Goal: Task Accomplishment & Management: Use online tool/utility

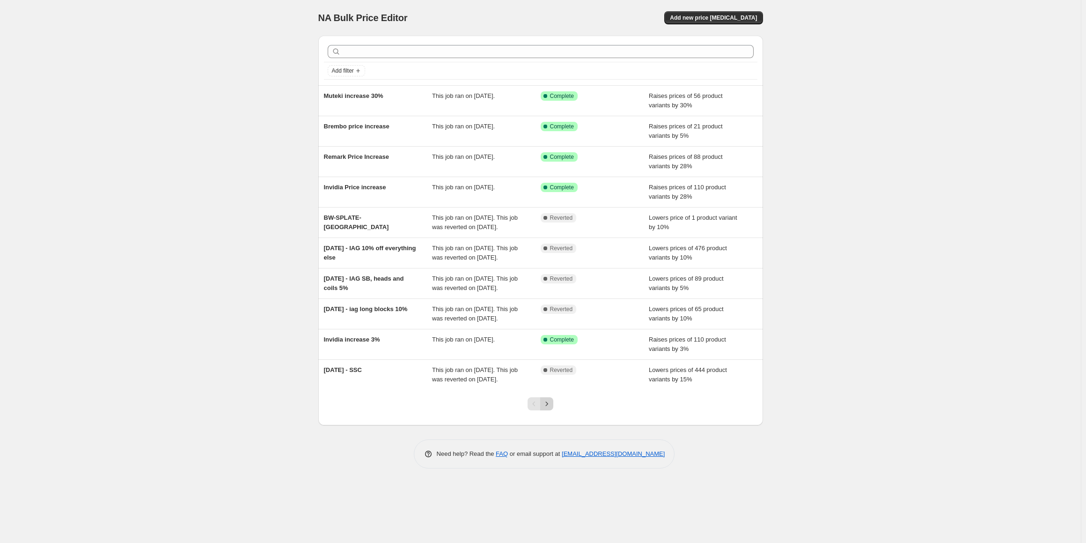
click at [548, 408] on icon "Next" at bounding box center [546, 403] width 9 height 9
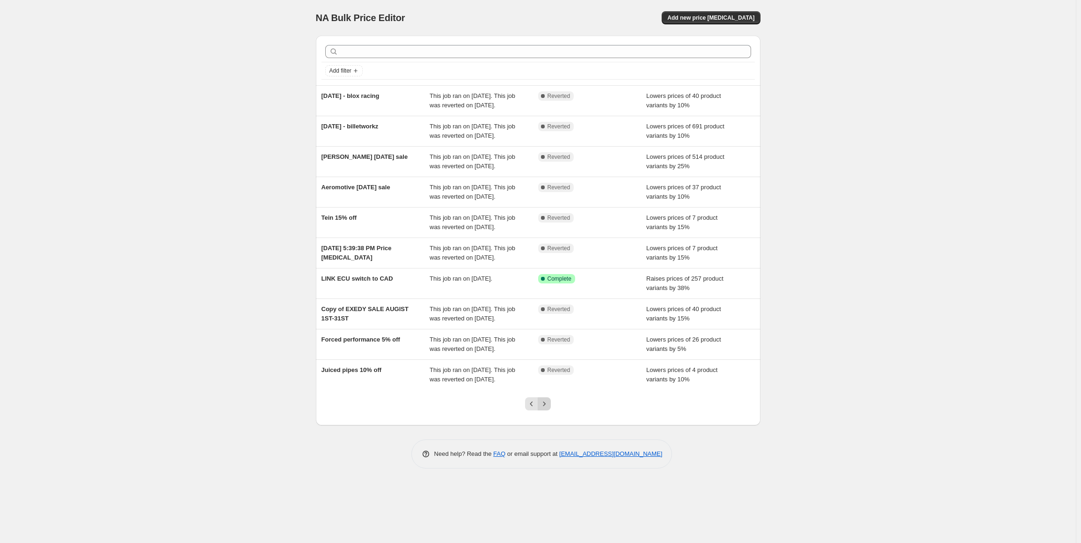
click at [549, 408] on icon "Next" at bounding box center [544, 403] width 9 height 9
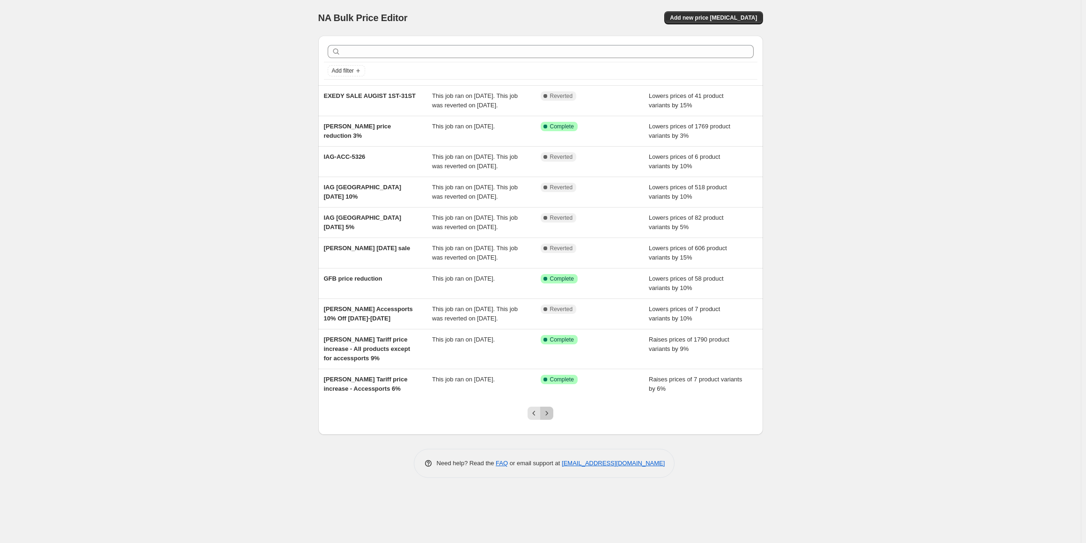
click at [547, 418] on icon "Next" at bounding box center [546, 412] width 9 height 9
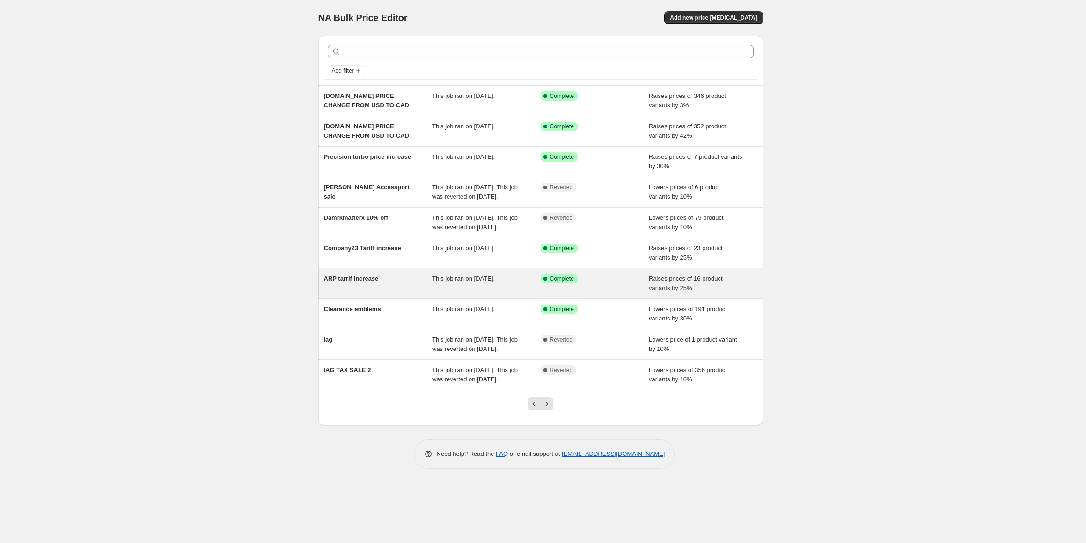
click at [372, 279] on span "ARP tarrif increase" at bounding box center [351, 278] width 55 height 7
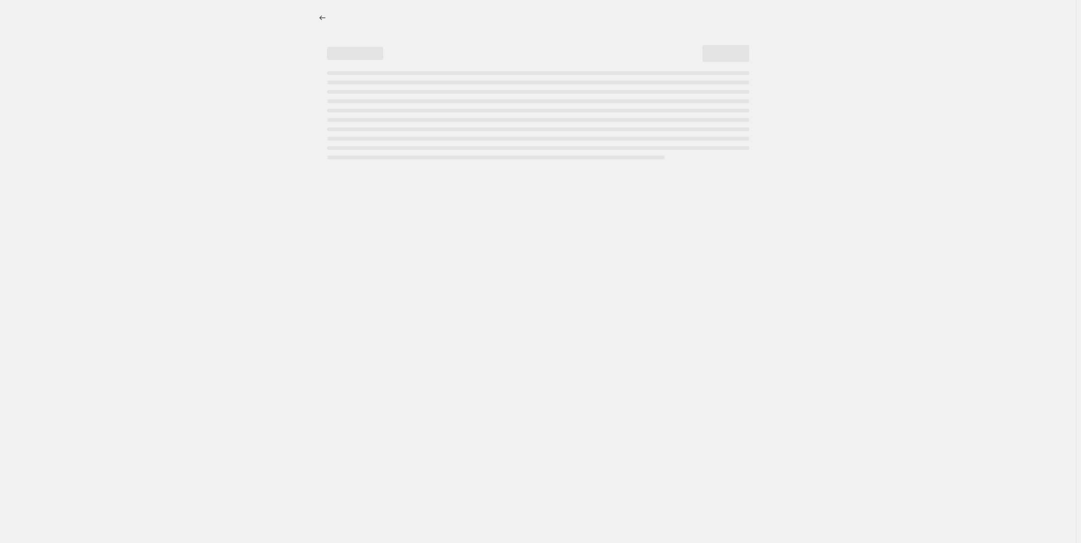
select select "percentage"
select select "tag"
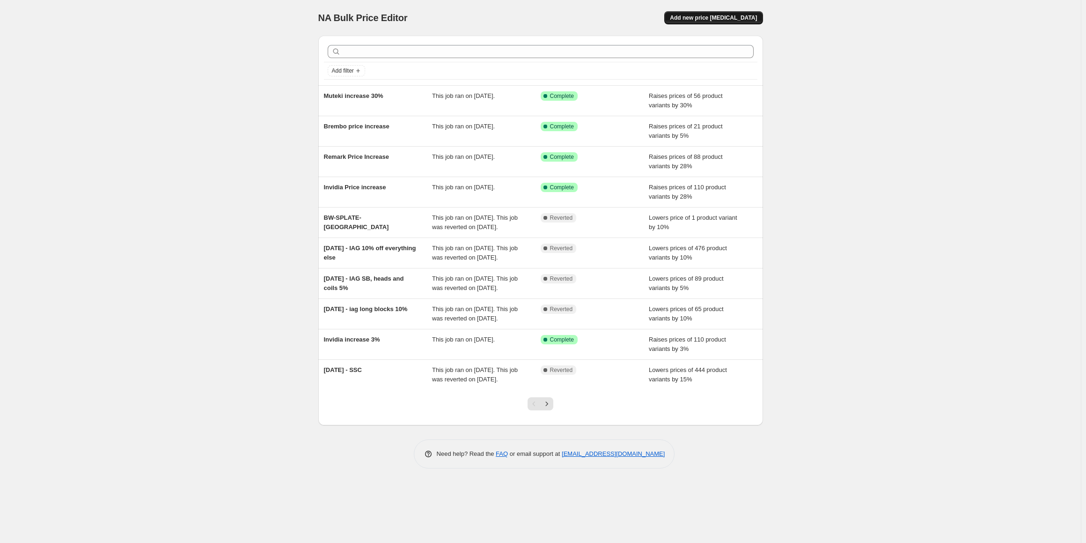
click at [712, 17] on span "Add new price [MEDICAL_DATA]" at bounding box center [713, 17] width 87 height 7
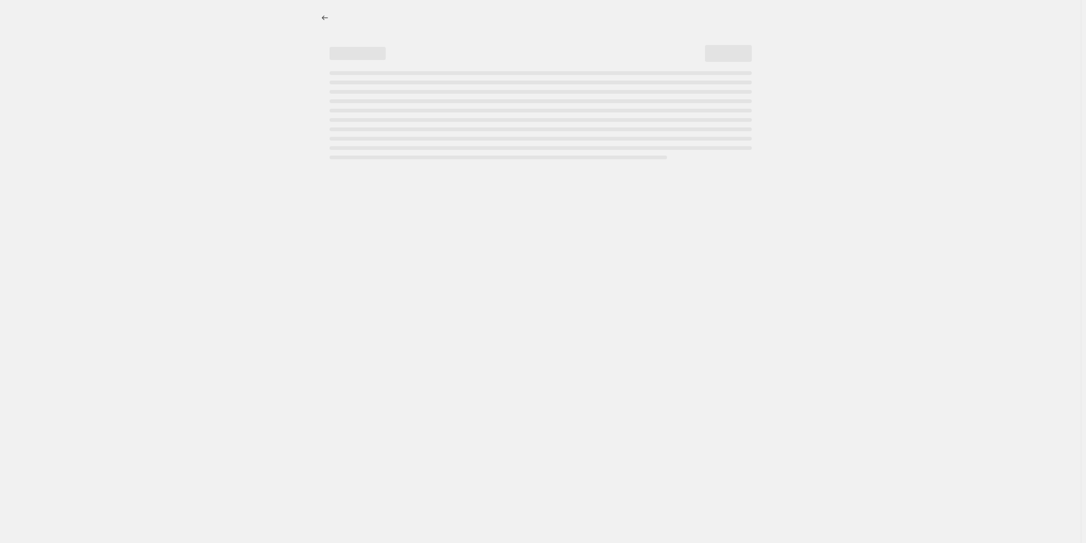
select select "percentage"
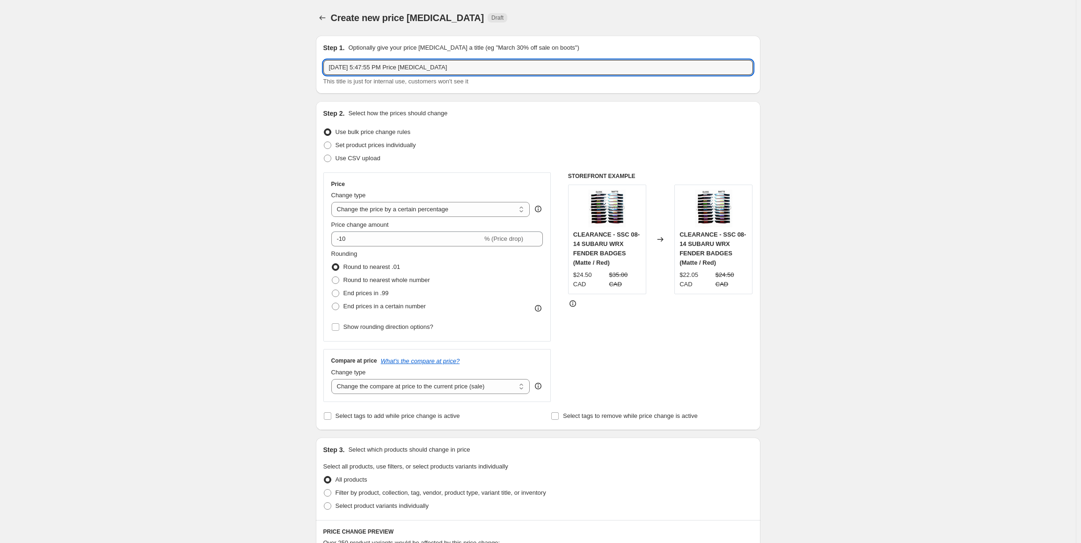
drag, startPoint x: 461, startPoint y: 61, endPoint x: 212, endPoint y: 63, distance: 249.5
click at [212, 63] on div "Create new price change job. This page is ready Create new price change job Dra…" at bounding box center [538, 475] width 1076 height 951
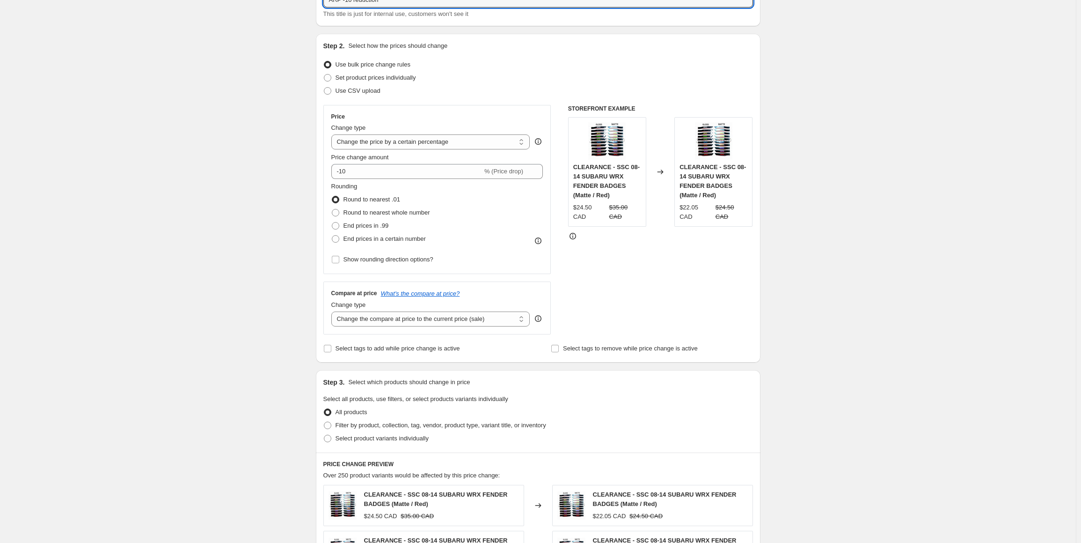
scroll to position [94, 0]
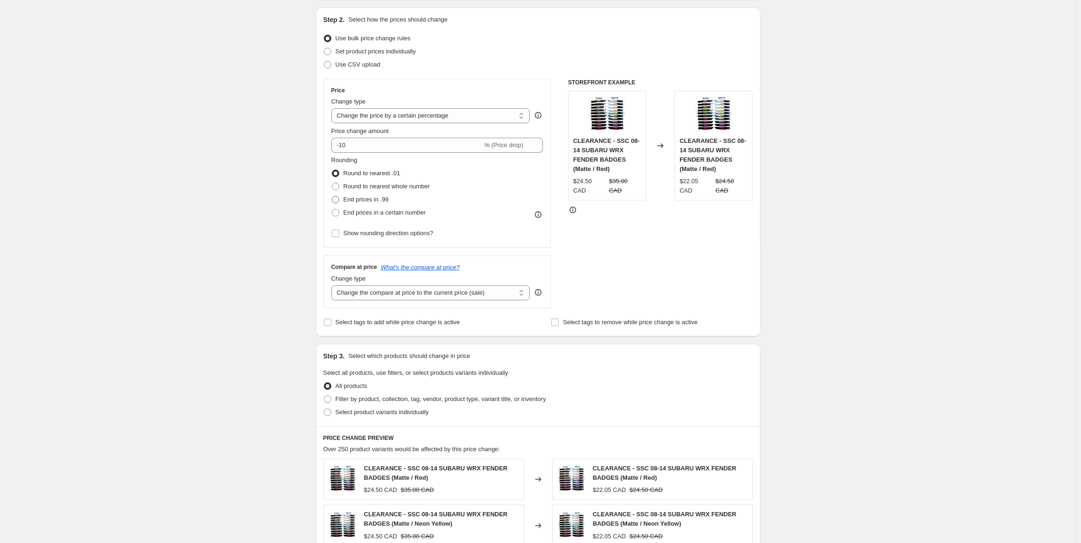
type input "ARP -10 reduction"
click at [368, 199] on span "End prices in .99" at bounding box center [366, 199] width 45 height 7
click at [332, 196] on input "End prices in .99" at bounding box center [332, 196] width 0 height 0
radio input "true"
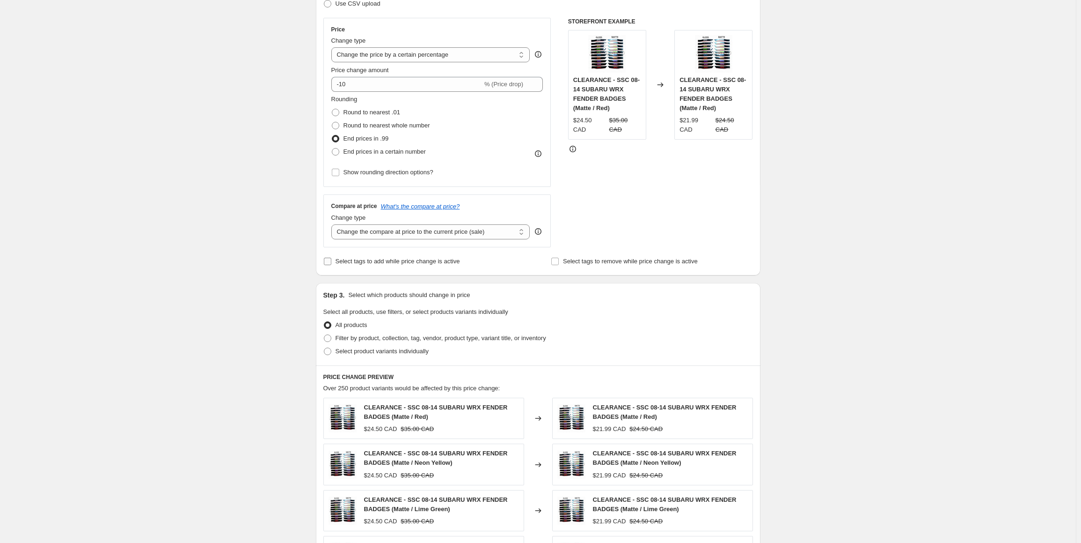
scroll to position [187, 0]
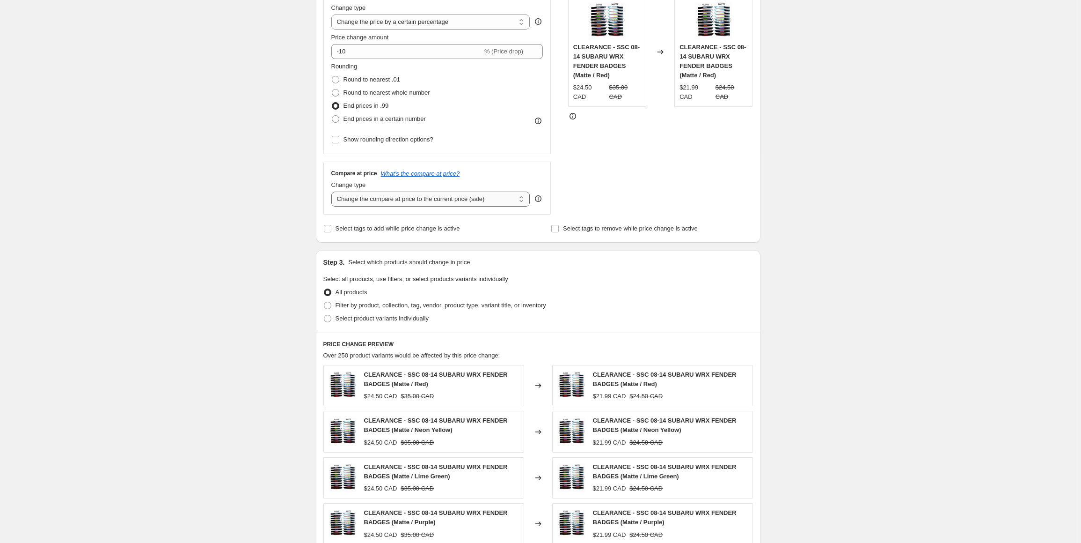
click at [453, 201] on select "Change the compare at price to the current price (sale) Change the compare at p…" at bounding box center [430, 198] width 199 height 15
select select "remove"
click at [333, 191] on select "Change the compare at price to the current price (sale) Change the compare at p…" at bounding box center [430, 198] width 199 height 15
click at [369, 308] on span "Filter by product, collection, tag, vendor, product type, variant title, or inv…" at bounding box center [441, 304] width 211 height 7
click at [324, 302] on input "Filter by product, collection, tag, vendor, product type, variant title, or inv…" at bounding box center [324, 301] width 0 height 0
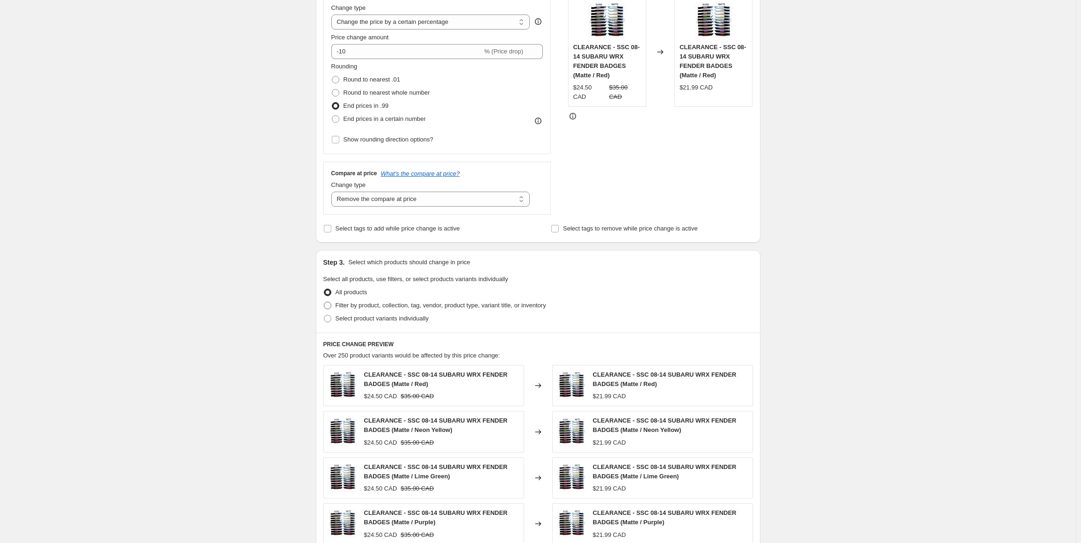
radio input "true"
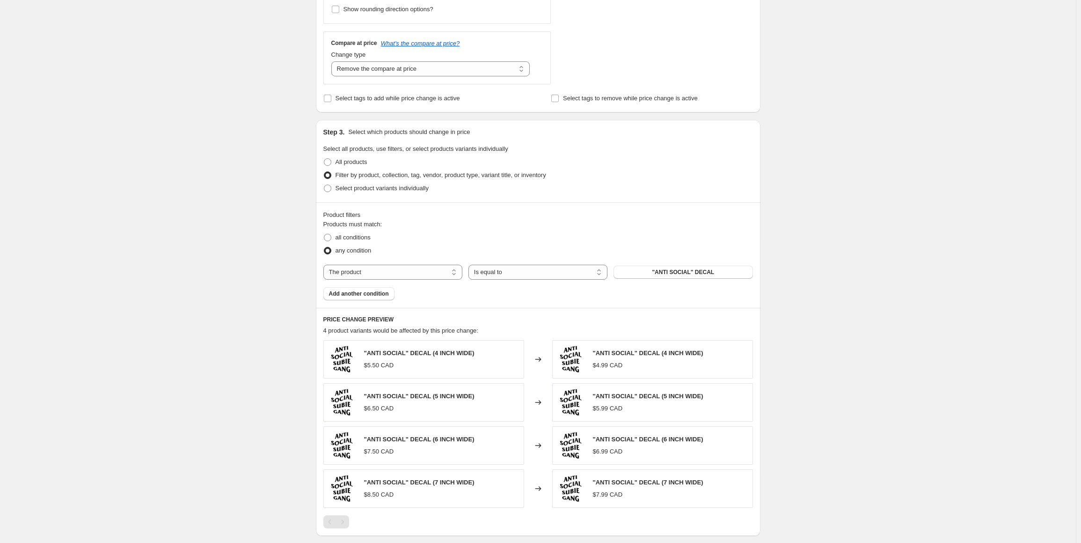
scroll to position [328, 0]
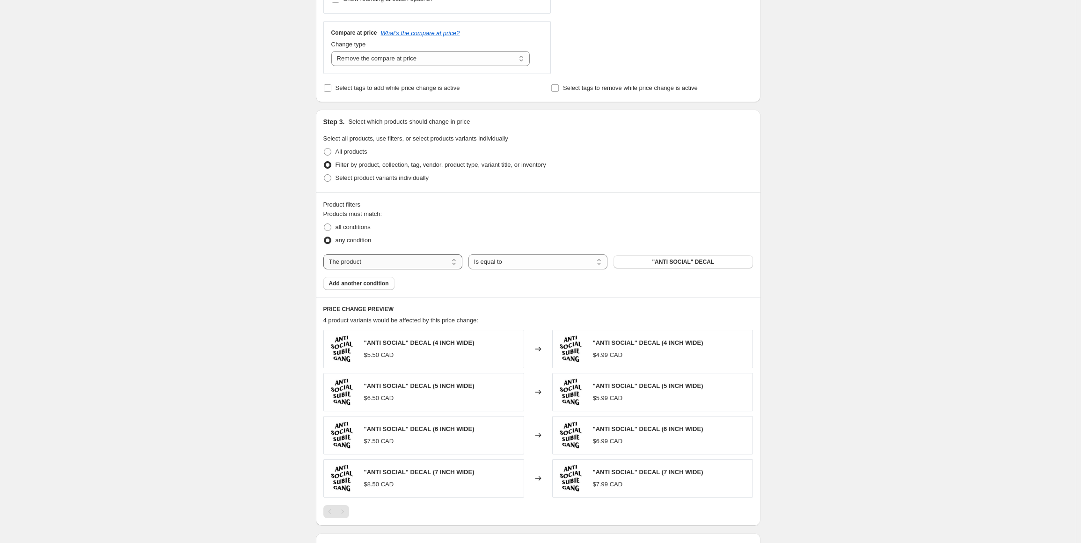
click at [388, 258] on select "The product The product's collection The product's tag The product's vendor The…" at bounding box center [392, 261] width 139 height 15
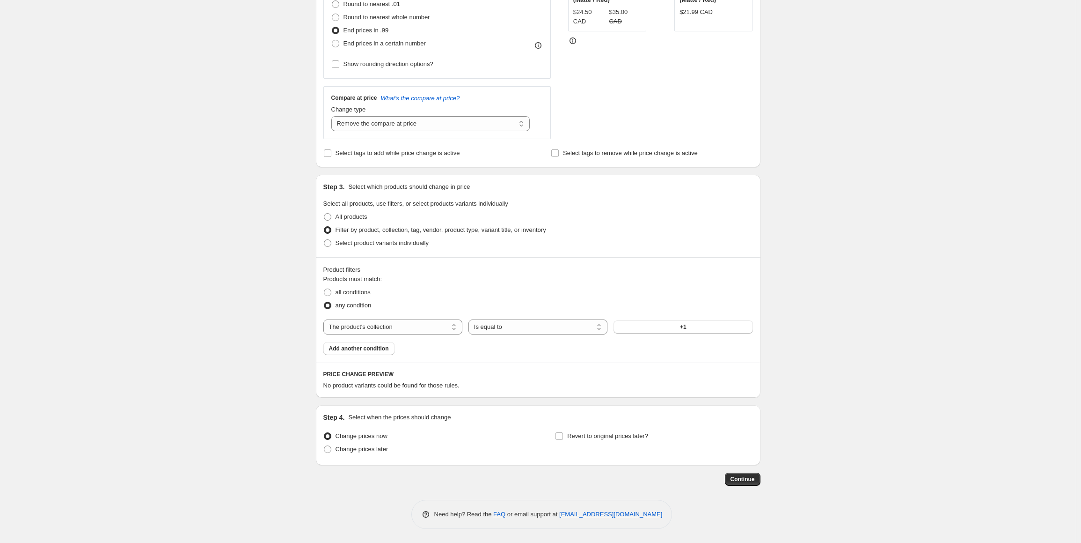
scroll to position [262, 0]
click at [386, 330] on select "The product The product's collection The product's tag The product's vendor The…" at bounding box center [392, 327] width 139 height 15
select select "tag"
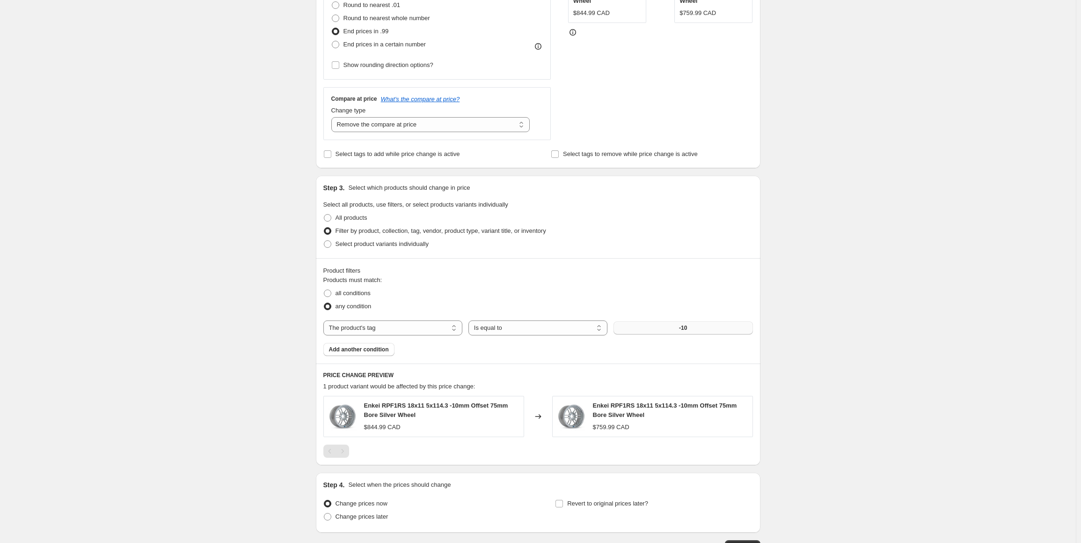
click at [706, 329] on button "-10" at bounding box center [683, 327] width 139 height 13
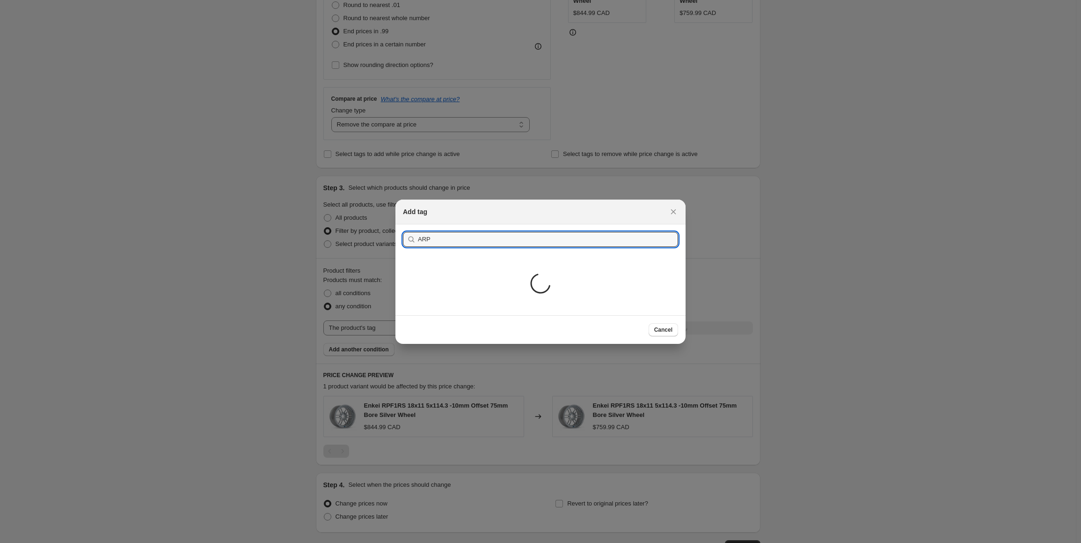
type input "ARP"
click at [474, 279] on div "Loading..." at bounding box center [541, 284] width 290 height 61
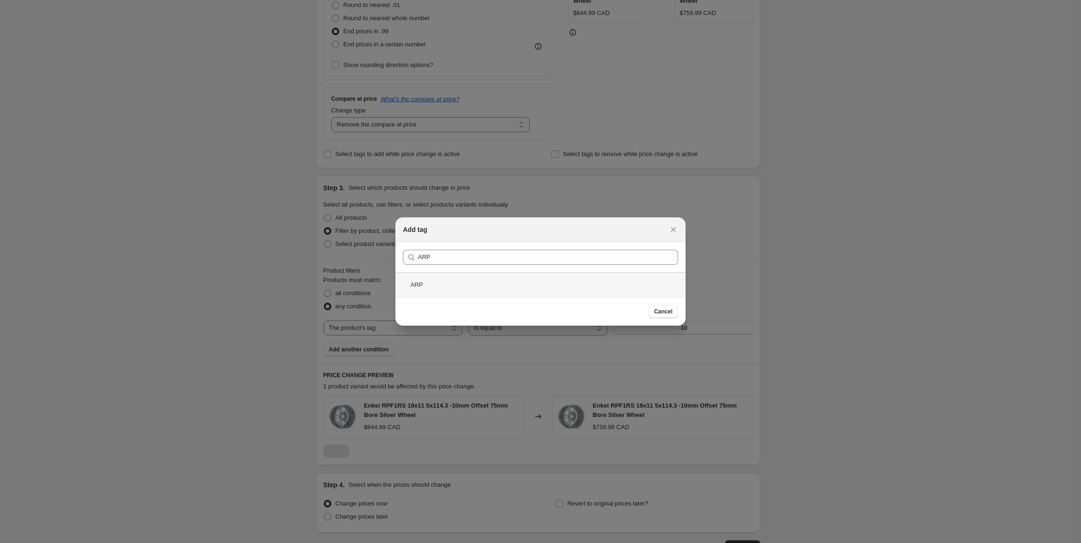
click at [474, 279] on div "ARP" at bounding box center [541, 284] width 290 height 25
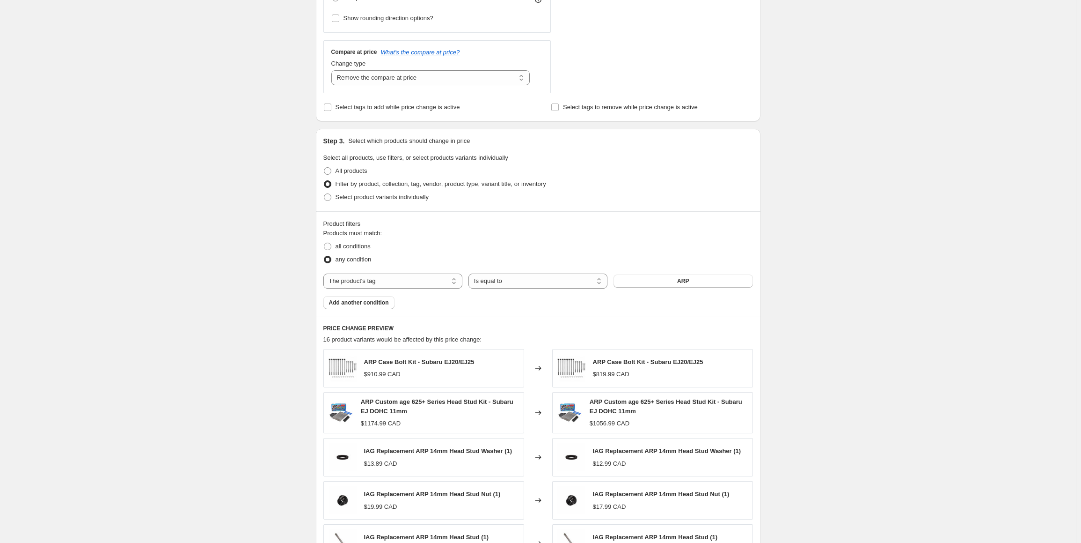
scroll to position [402, 0]
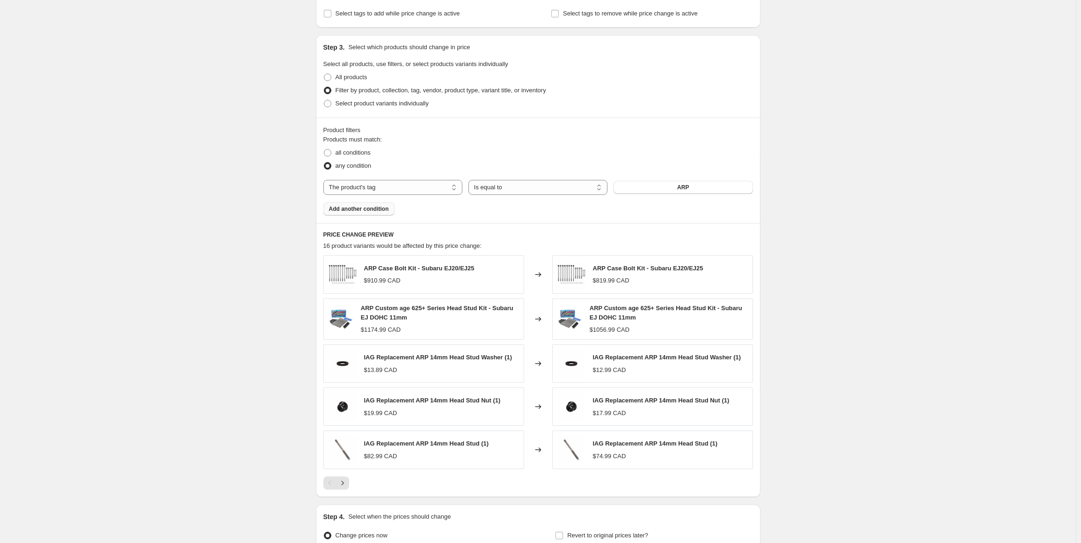
click at [364, 205] on button "Add another condition" at bounding box center [358, 208] width 71 height 13
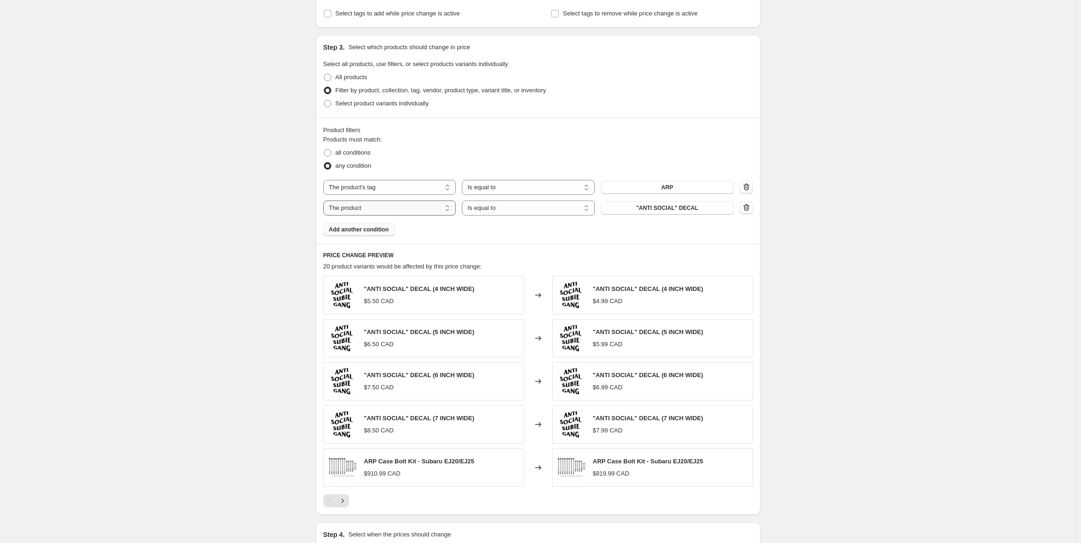
click at [385, 204] on select "The product The product's collection The product's tag The product's vendor The…" at bounding box center [389, 207] width 133 height 15
select select "product_status"
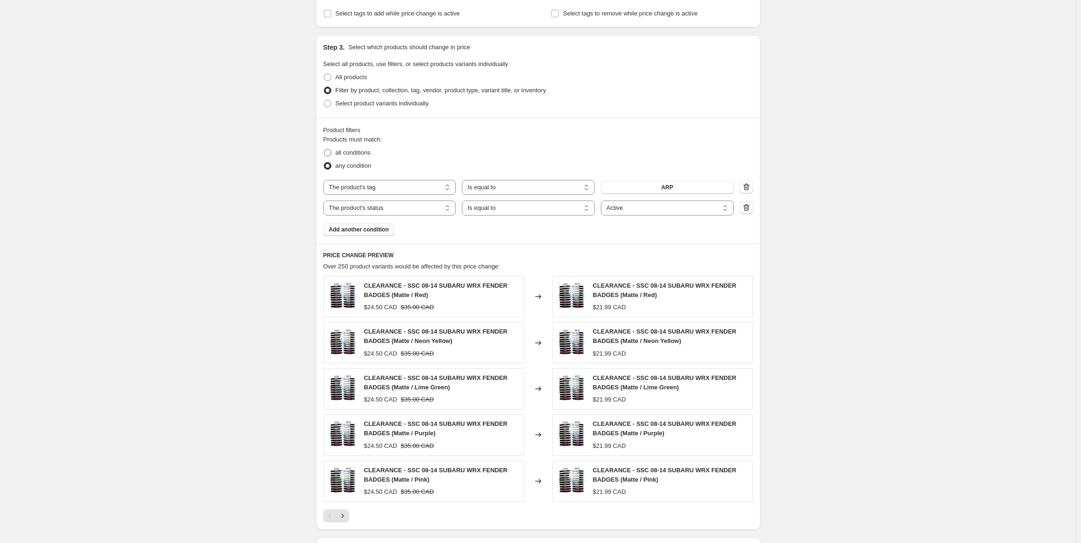
click at [363, 151] on span "all conditions" at bounding box center [353, 152] width 35 height 7
click at [324, 149] on input "all conditions" at bounding box center [324, 149] width 0 height 0
radio input "true"
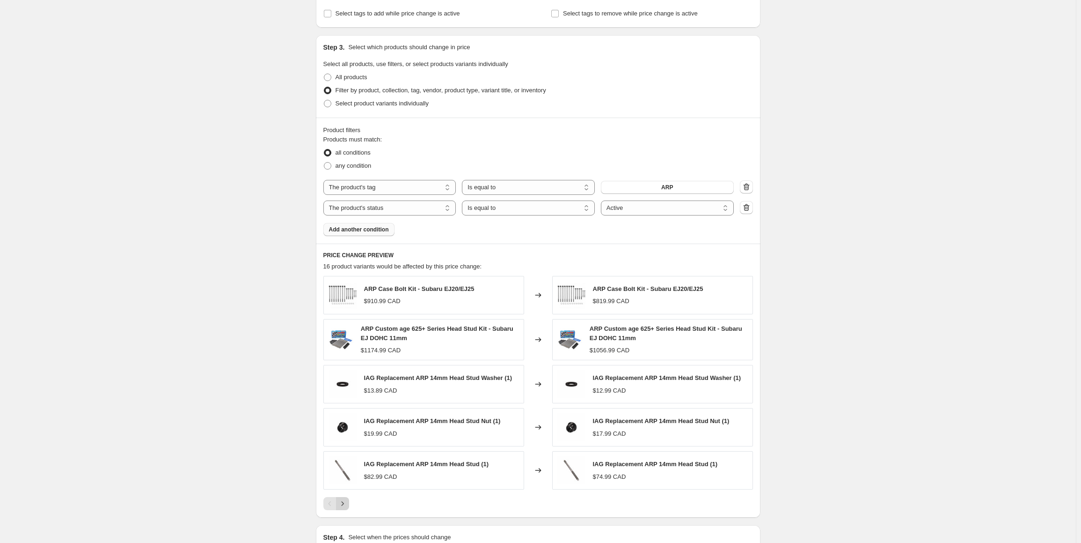
click at [343, 500] on icon "Next" at bounding box center [342, 503] width 9 height 9
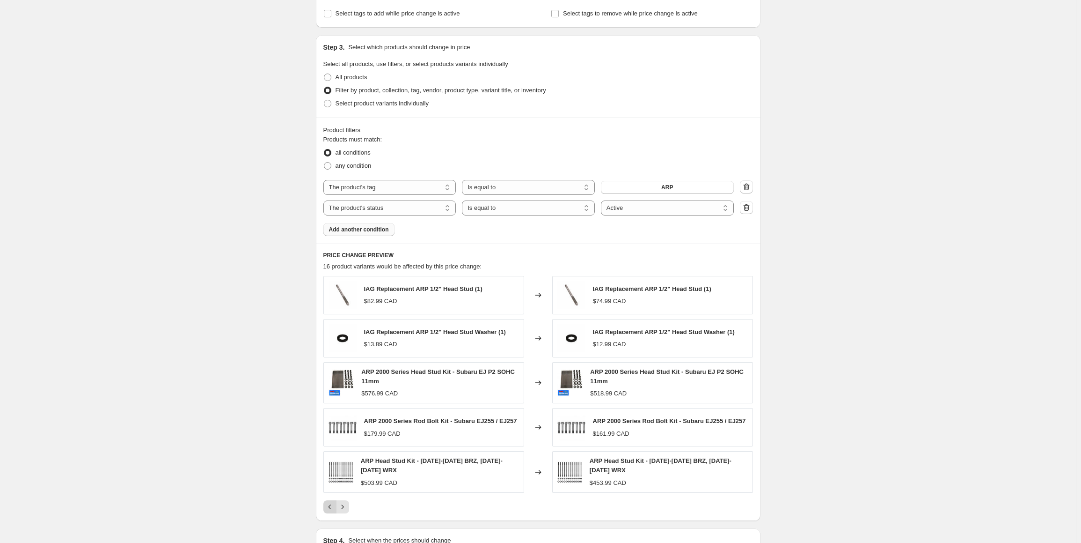
click at [328, 502] on icon "Previous" at bounding box center [329, 506] width 9 height 9
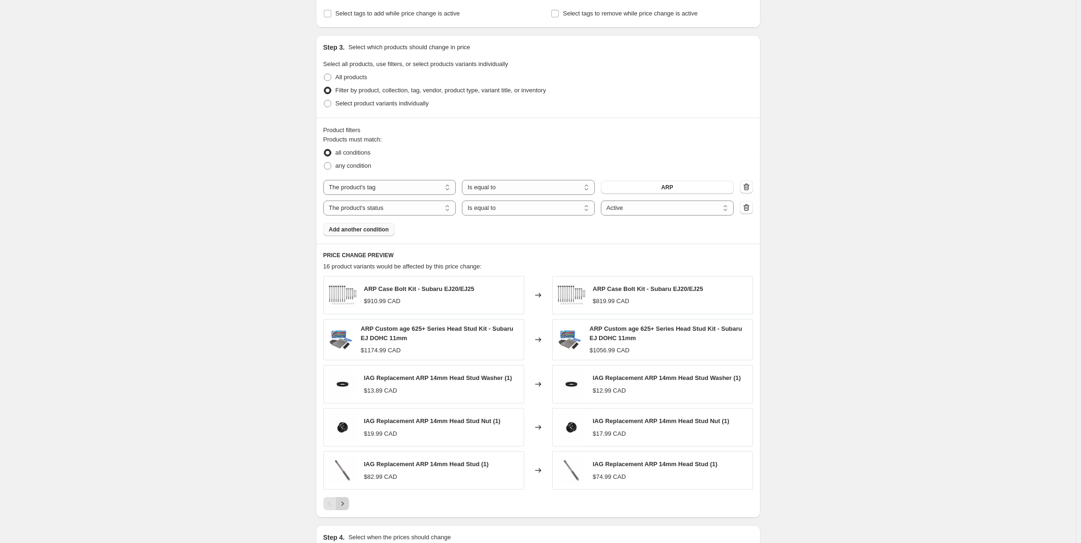
click at [347, 503] on icon "Next" at bounding box center [342, 503] width 9 height 9
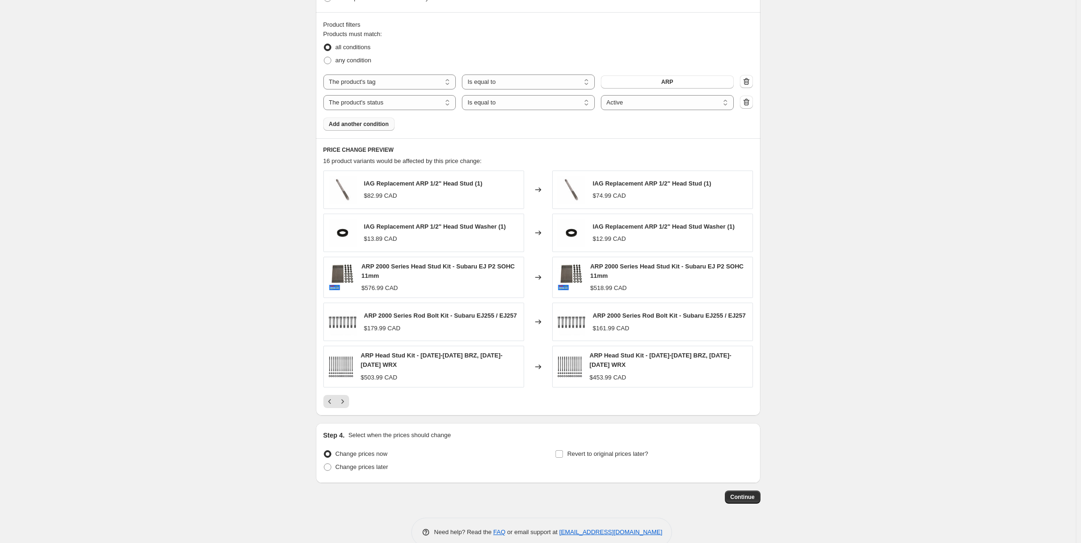
scroll to position [520, 0]
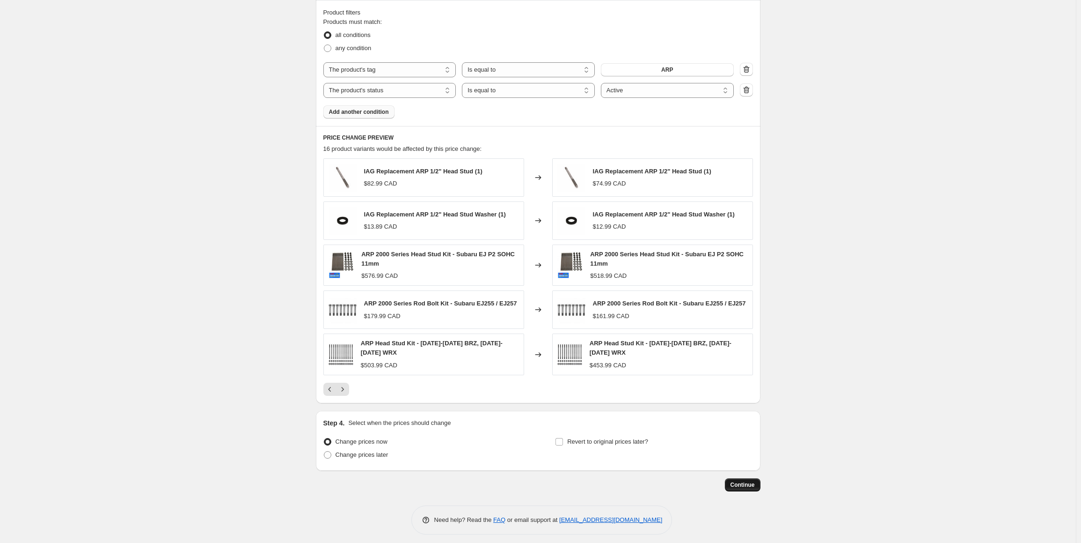
click at [743, 481] on span "Continue" at bounding box center [743, 484] width 24 height 7
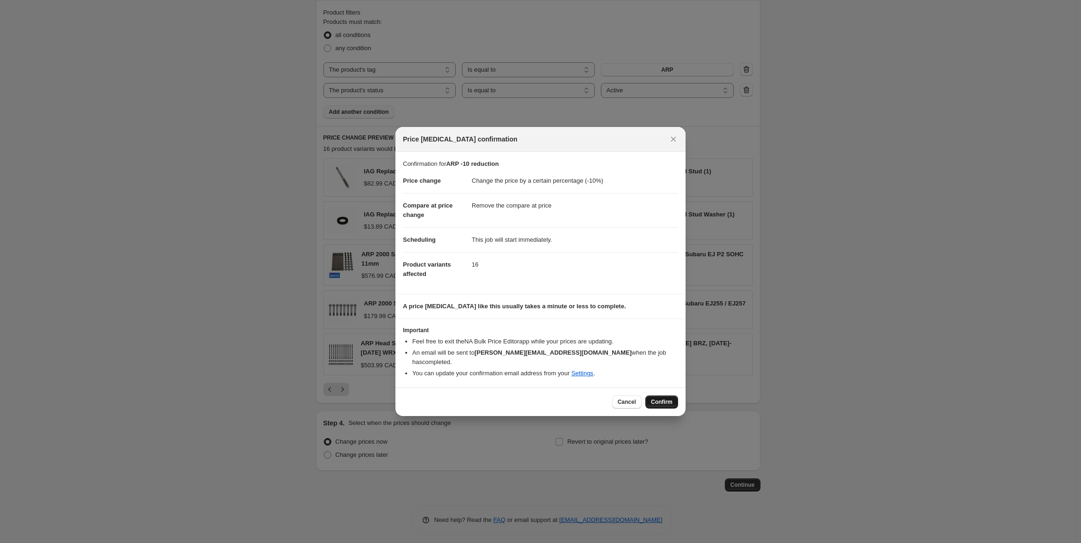
click at [667, 401] on button "Confirm" at bounding box center [662, 401] width 33 height 13
